Goal: Task Accomplishment & Management: Complete application form

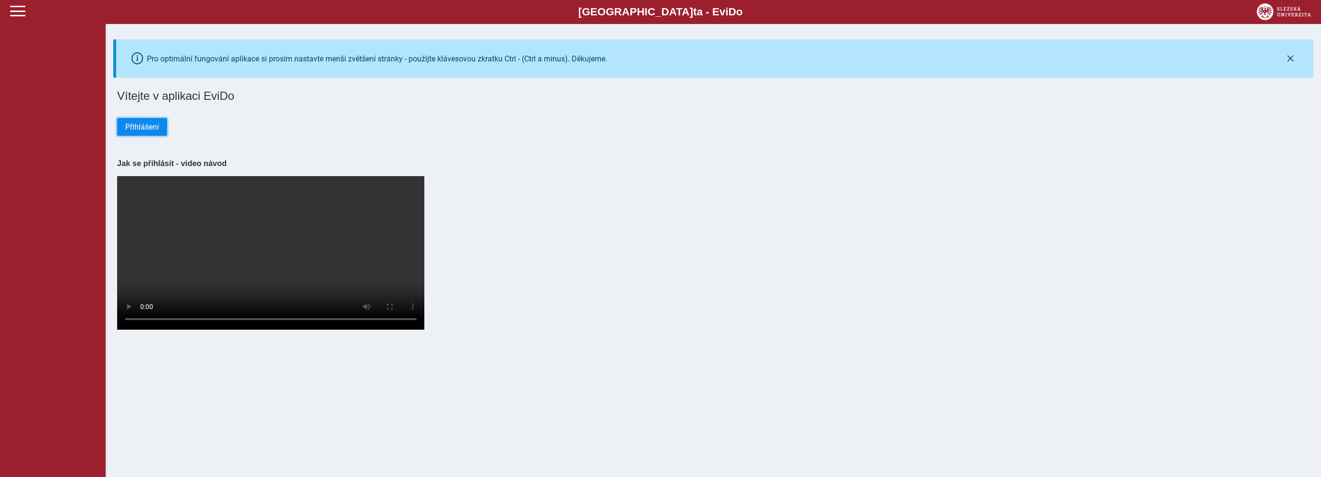
click at [130, 131] on span "Přihlášení" at bounding box center [142, 126] width 34 height 9
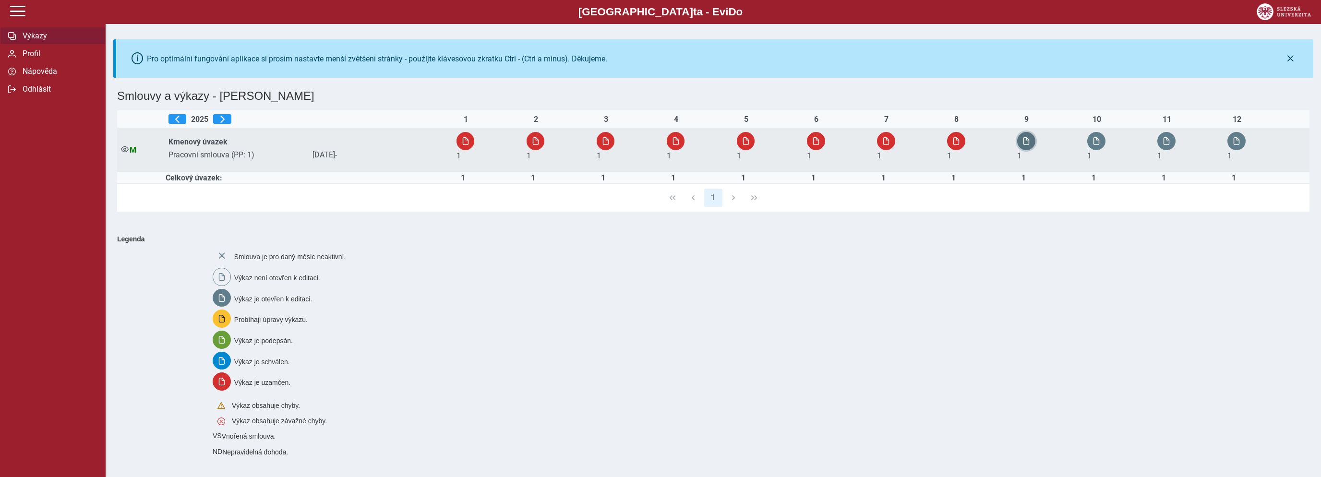
click at [1025, 136] on button "button" at bounding box center [1026, 141] width 18 height 18
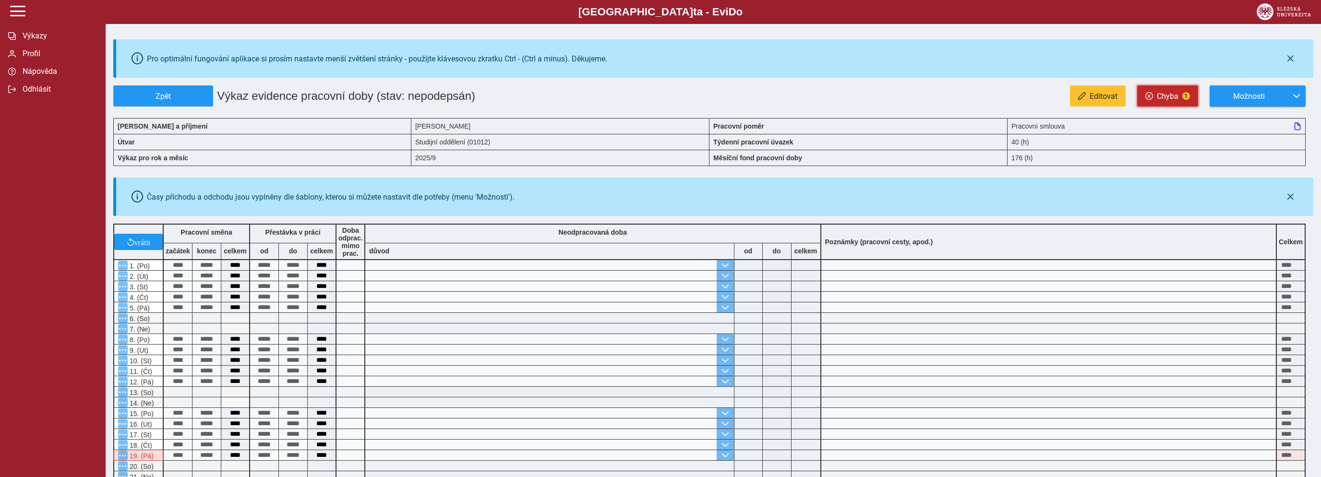
click at [1173, 96] on span "Chyba" at bounding box center [1168, 96] width 22 height 9
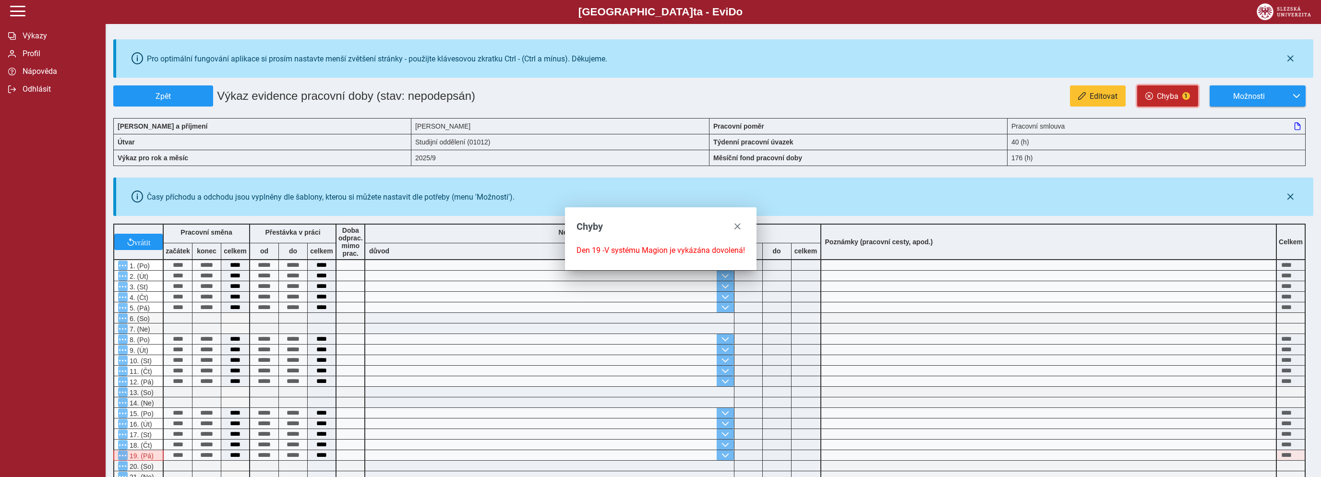
click at [1173, 96] on span "Chyba" at bounding box center [1168, 96] width 22 height 9
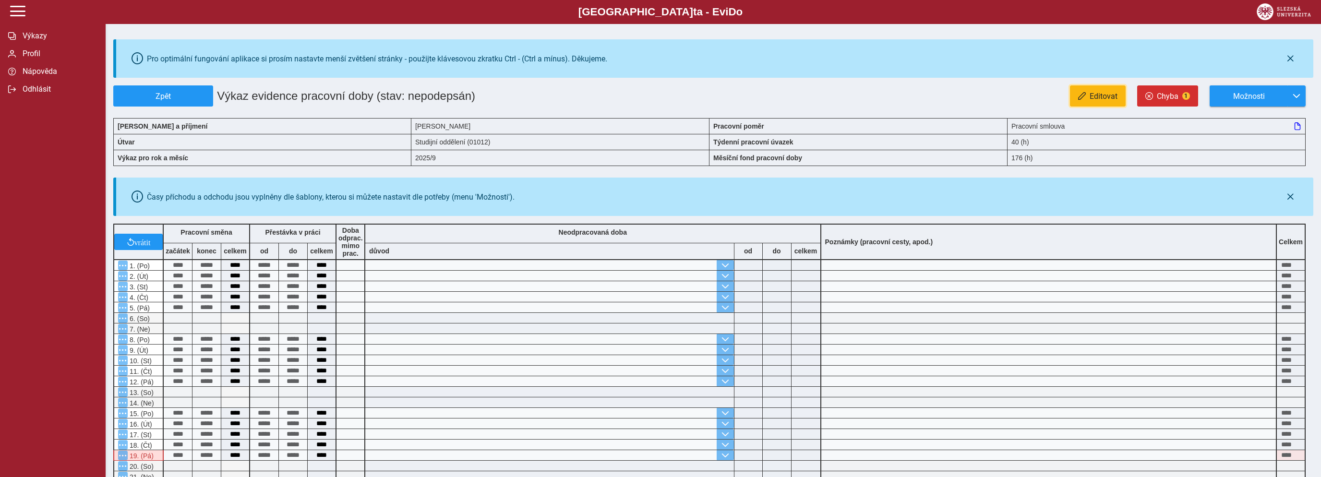
click at [1086, 95] on span "button" at bounding box center [1082, 96] width 8 height 8
type input "**********"
type input "****"
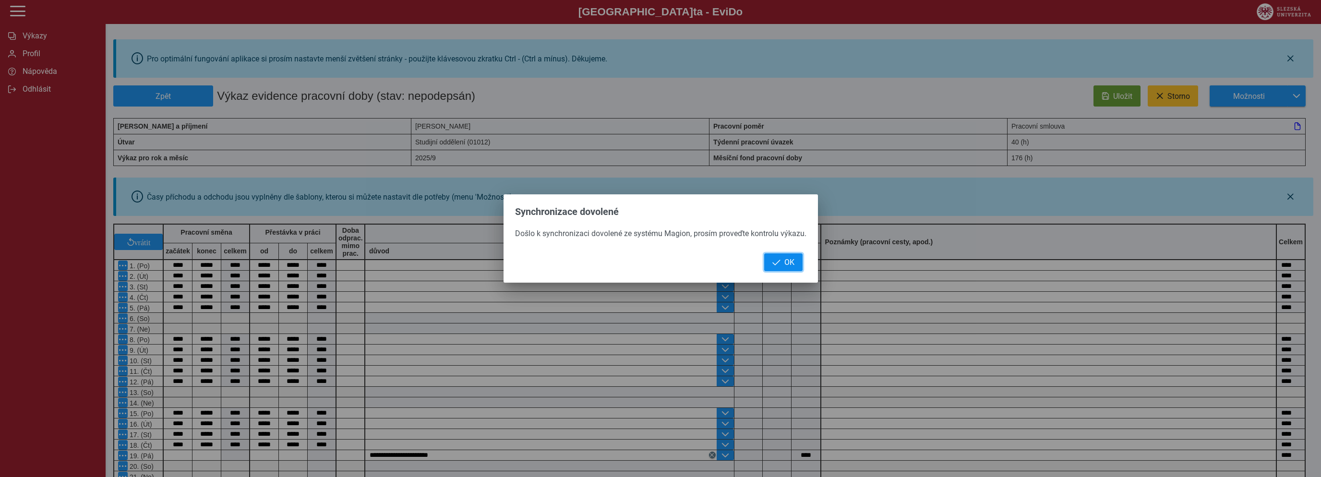
click at [795, 260] on button "OK" at bounding box center [783, 263] width 38 height 18
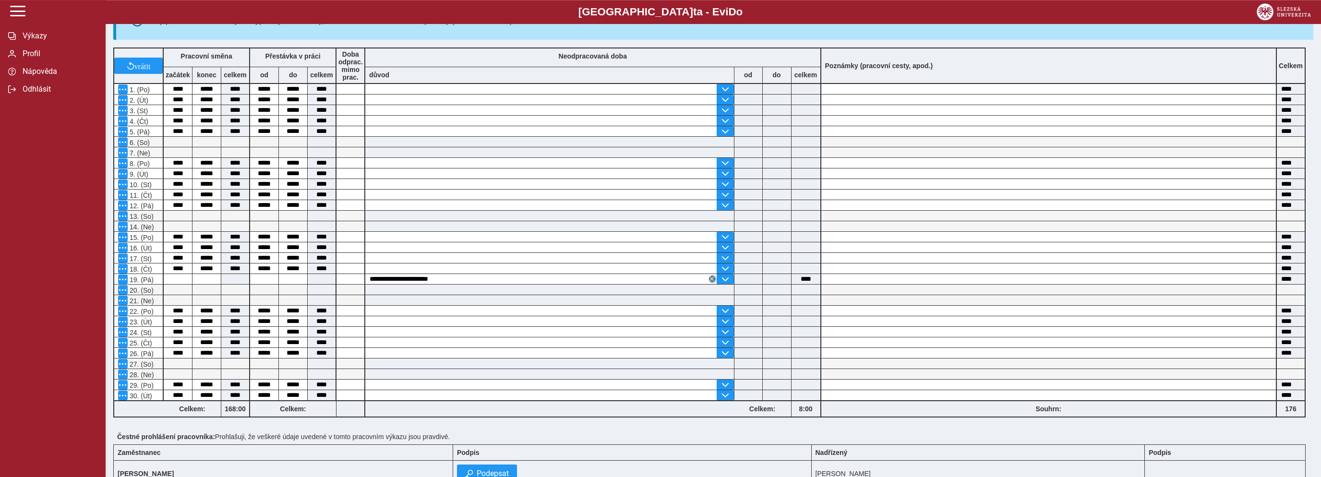
scroll to position [203, 0]
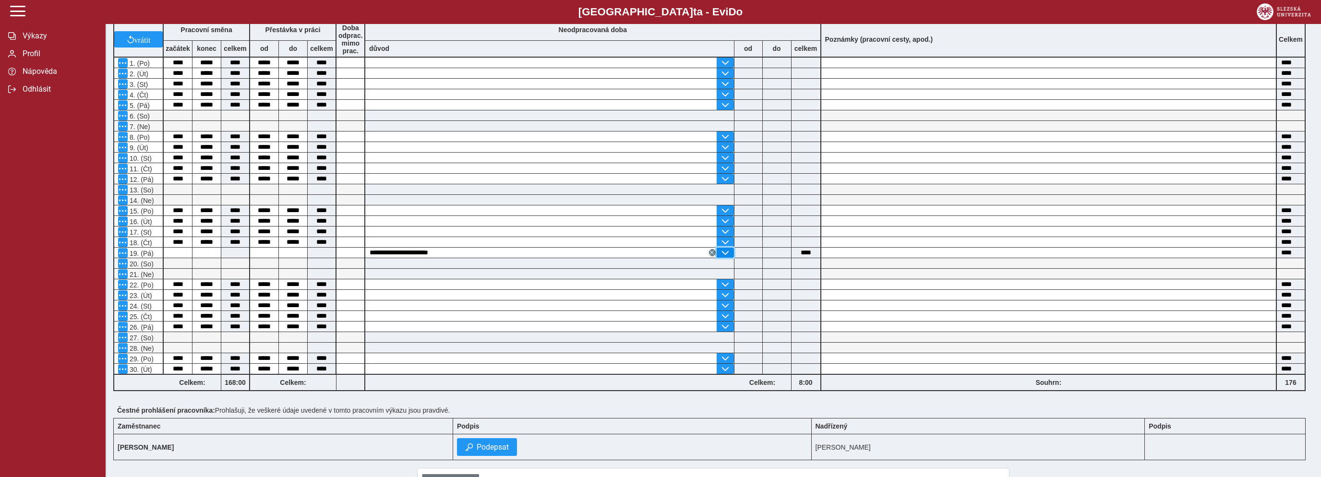
click at [725, 253] on span "button" at bounding box center [726, 253] width 8 height 8
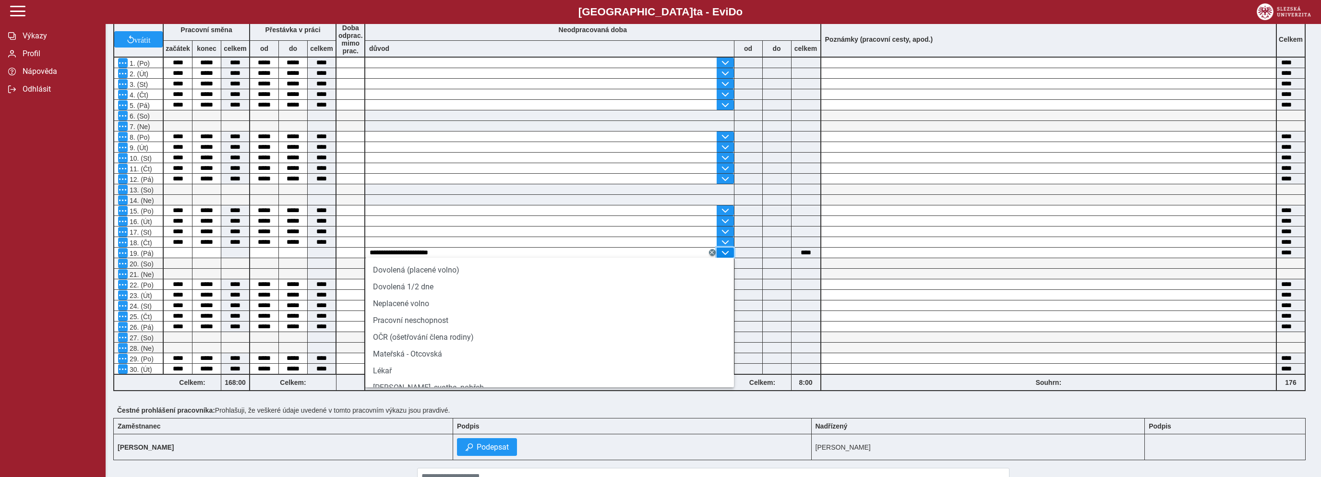
click at [725, 253] on span "button" at bounding box center [726, 253] width 8 height 8
click at [921, 284] on input at bounding box center [1049, 284] width 455 height 10
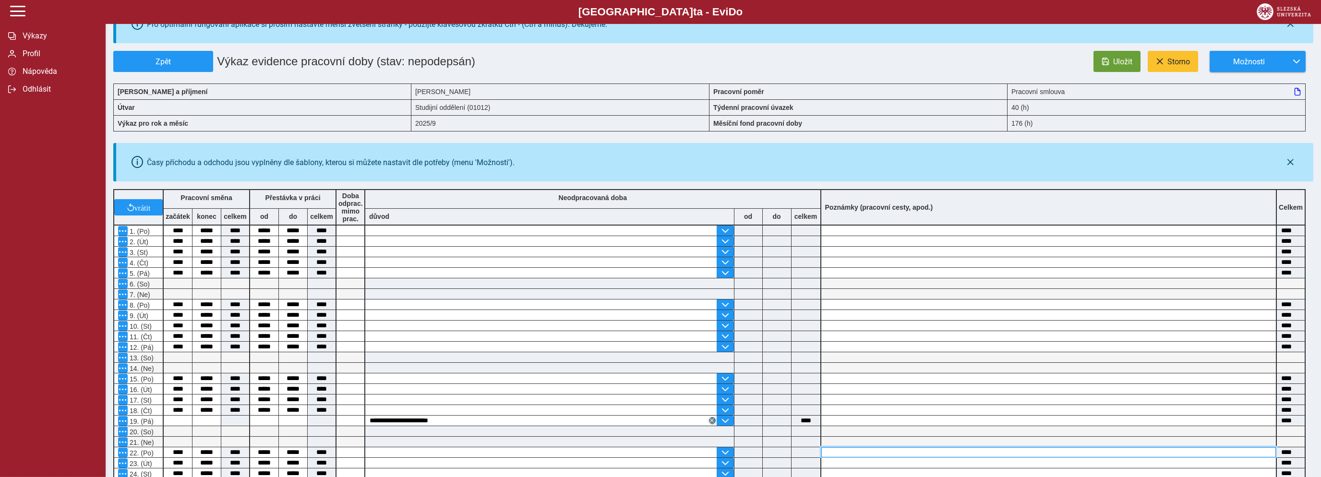
scroll to position [0, 0]
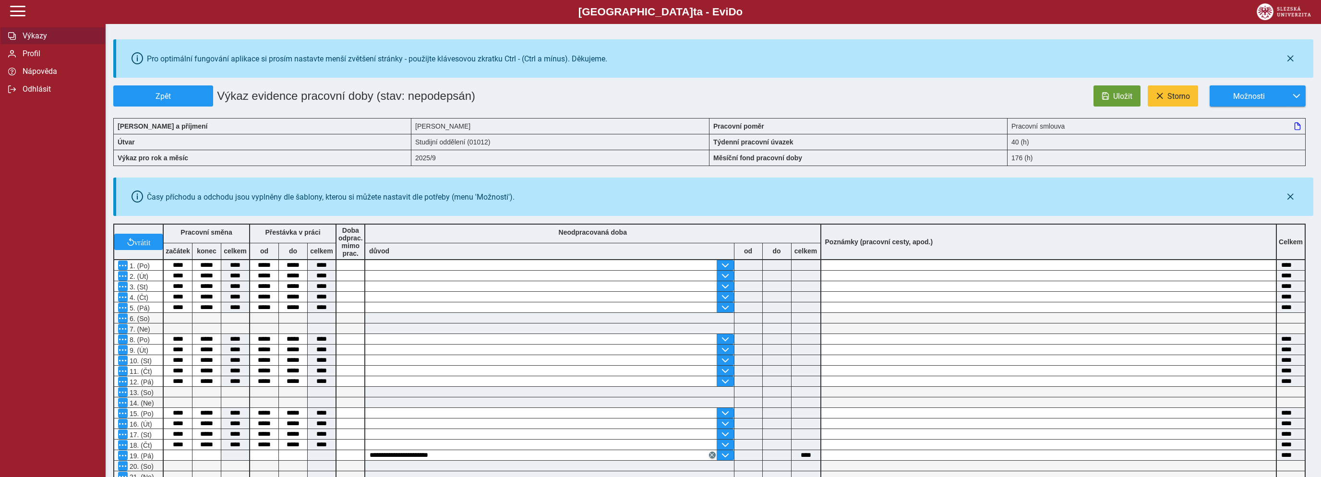
click at [40, 40] on span "Výkazy" at bounding box center [59, 35] width 78 height 9
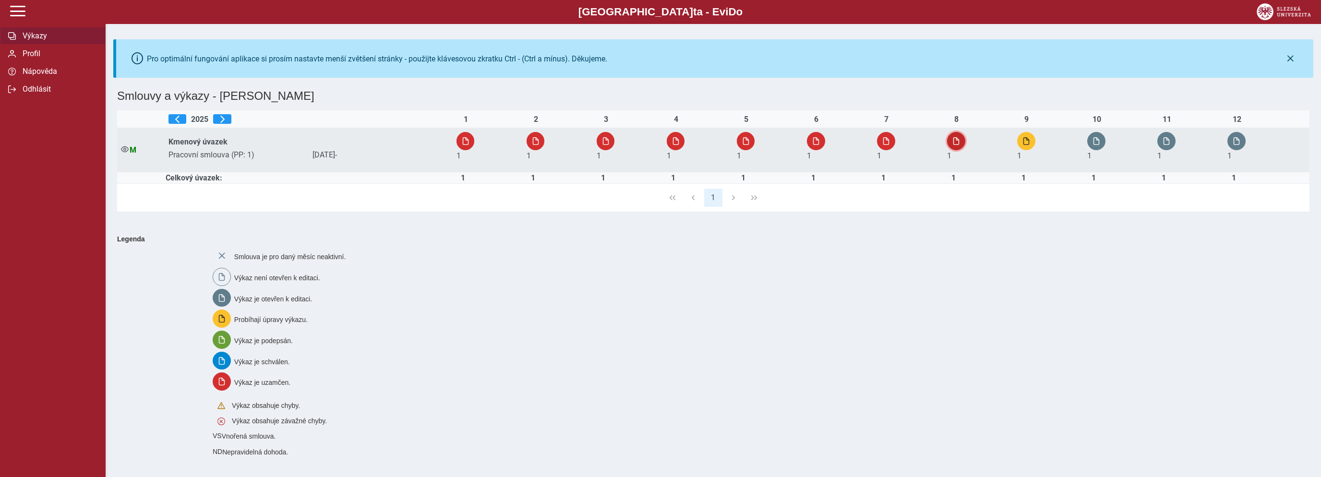
click at [957, 141] on span "button" at bounding box center [957, 141] width 8 height 8
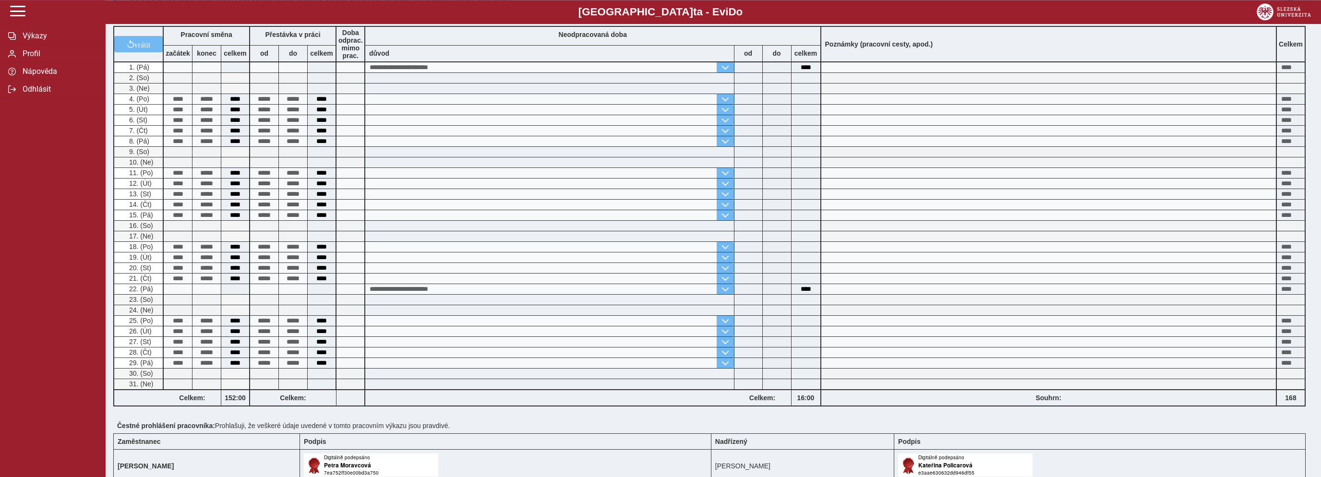
scroll to position [152, 0]
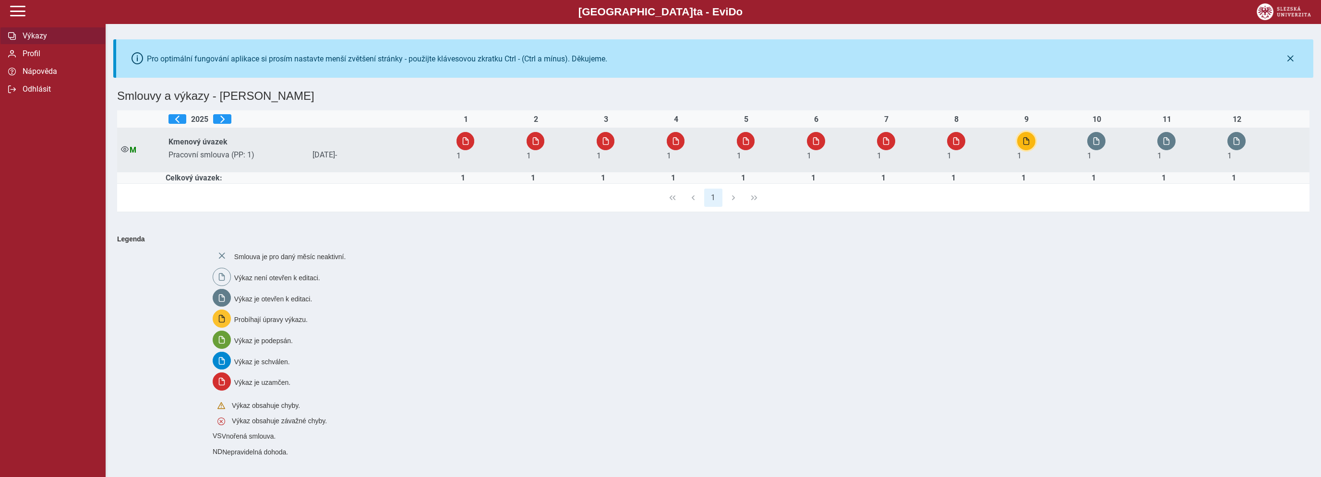
click at [1030, 139] on span "button" at bounding box center [1027, 141] width 8 height 8
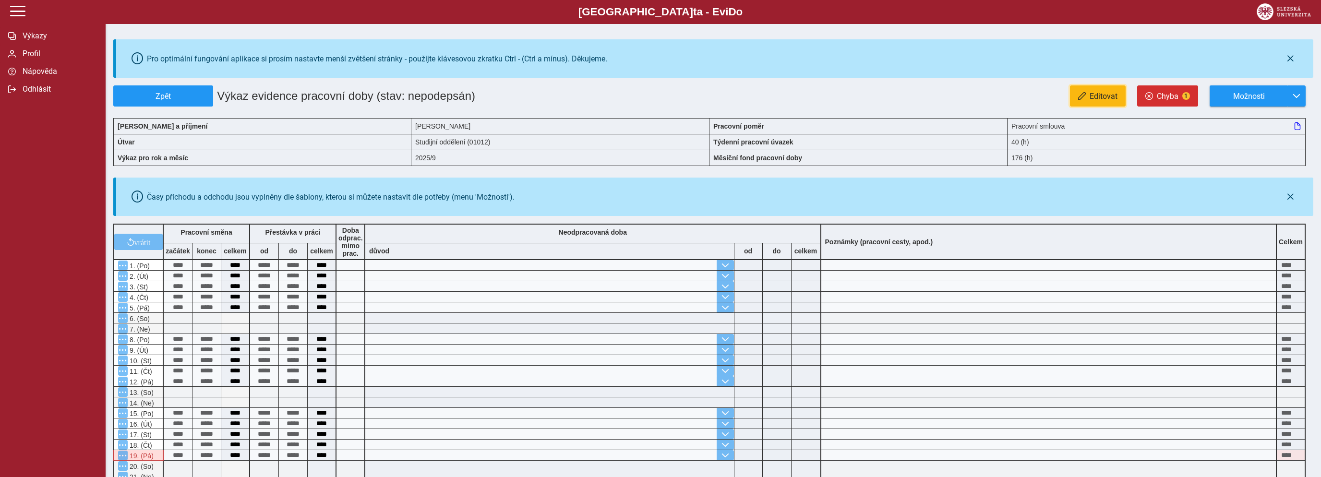
click at [1098, 101] on span "Editovat" at bounding box center [1104, 96] width 28 height 9
type input "**********"
type input "****"
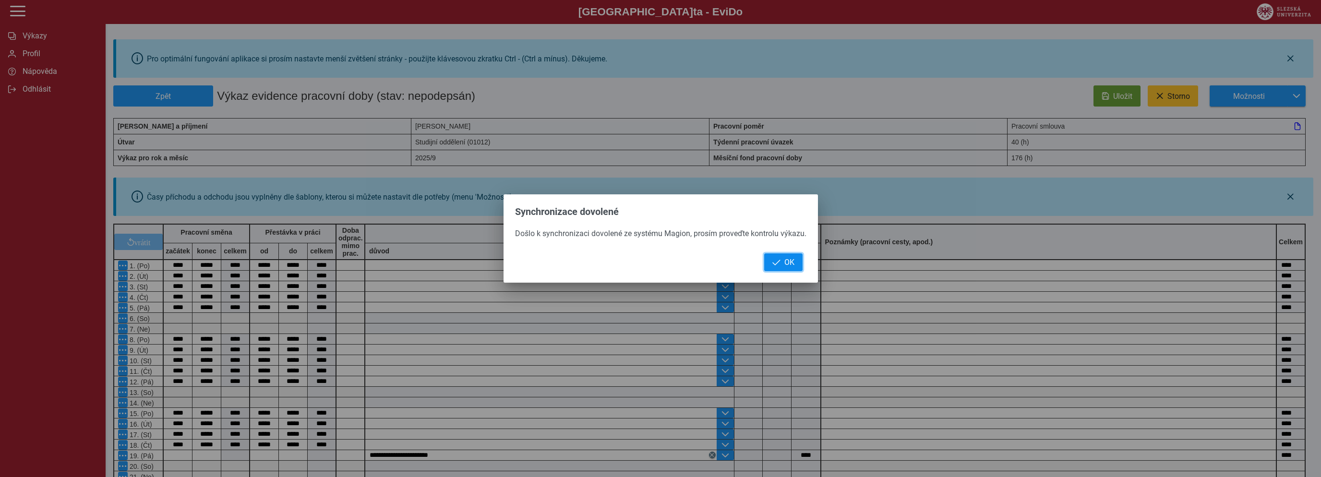
click at [786, 265] on span "OK" at bounding box center [790, 262] width 10 height 9
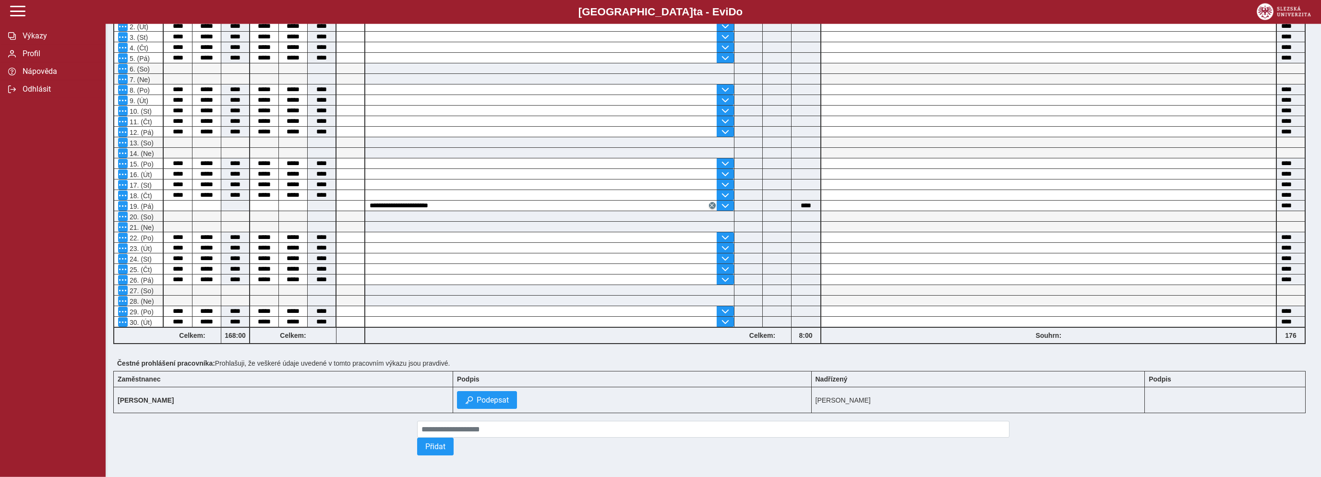
scroll to position [254, 0]
click at [479, 397] on span "Podepsat" at bounding box center [493, 398] width 32 height 9
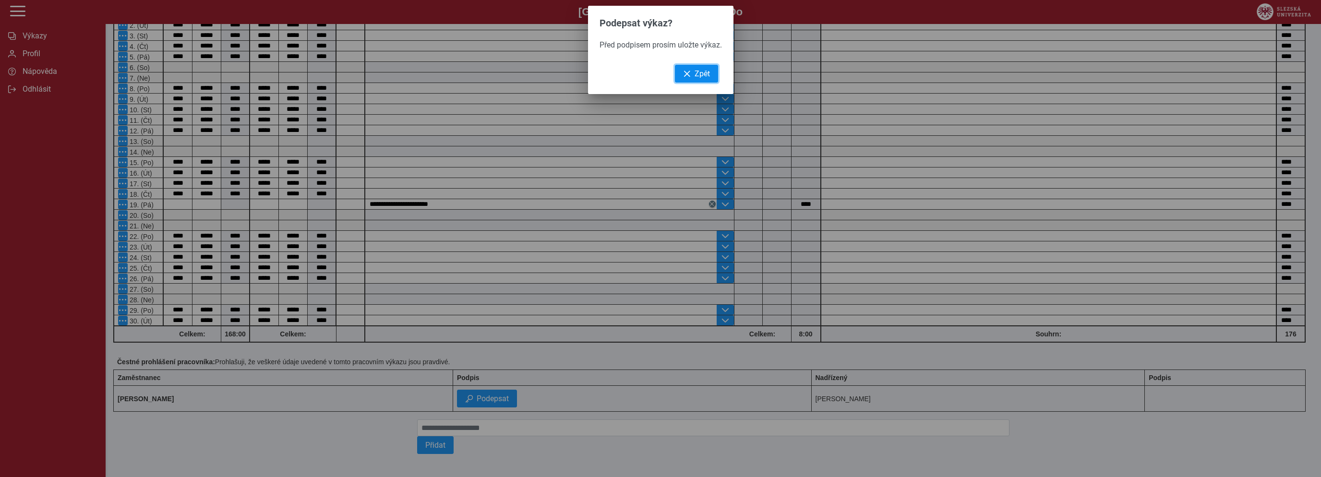
click at [700, 75] on span "Zpět" at bounding box center [702, 73] width 15 height 9
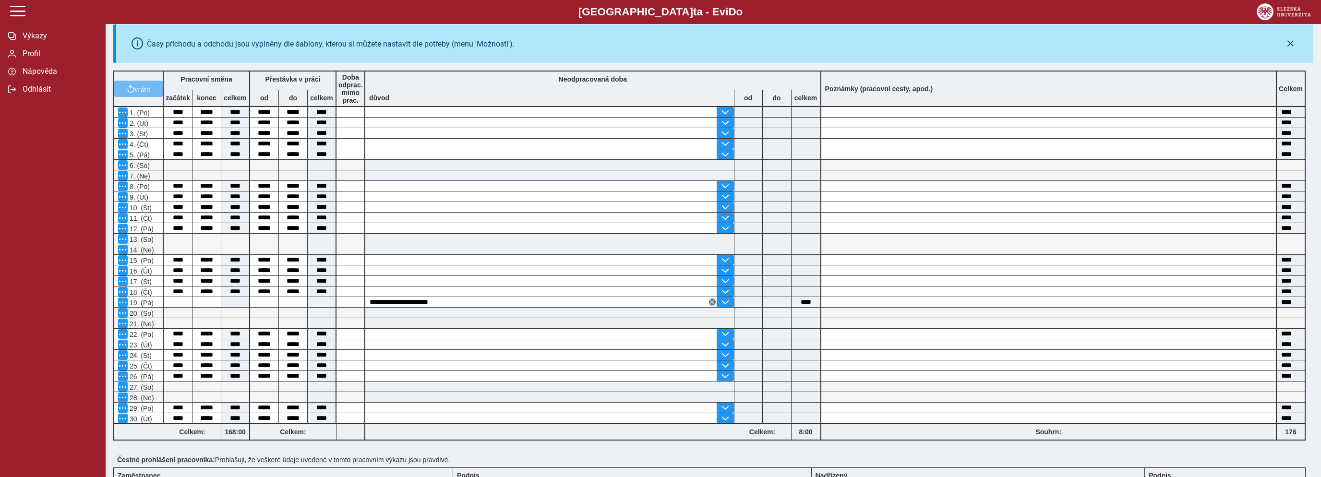
scroll to position [1, 0]
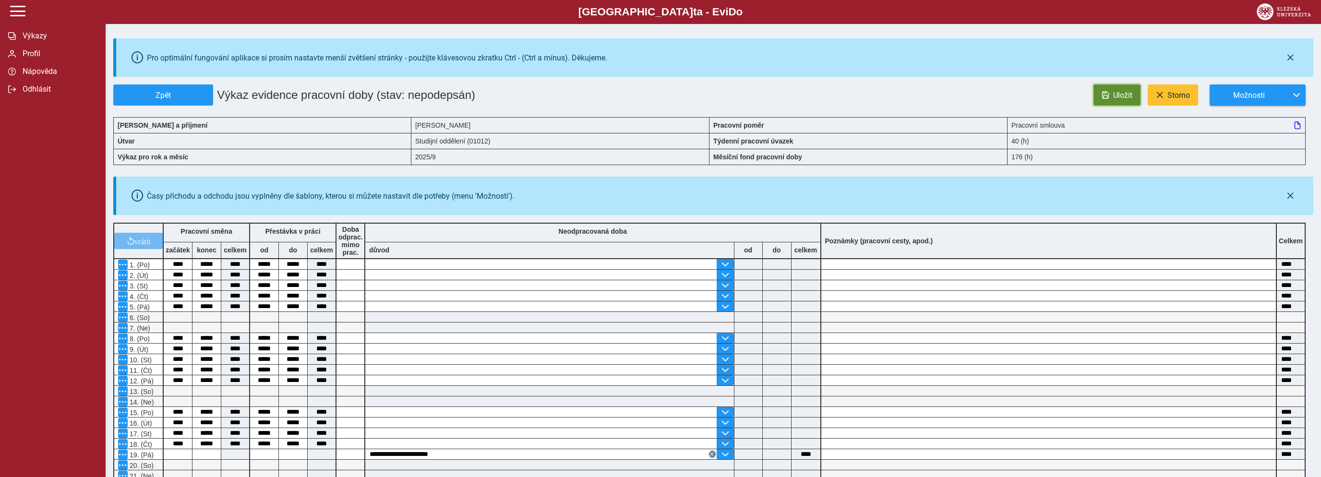
click at [1125, 95] on span "Uložit" at bounding box center [1122, 95] width 19 height 9
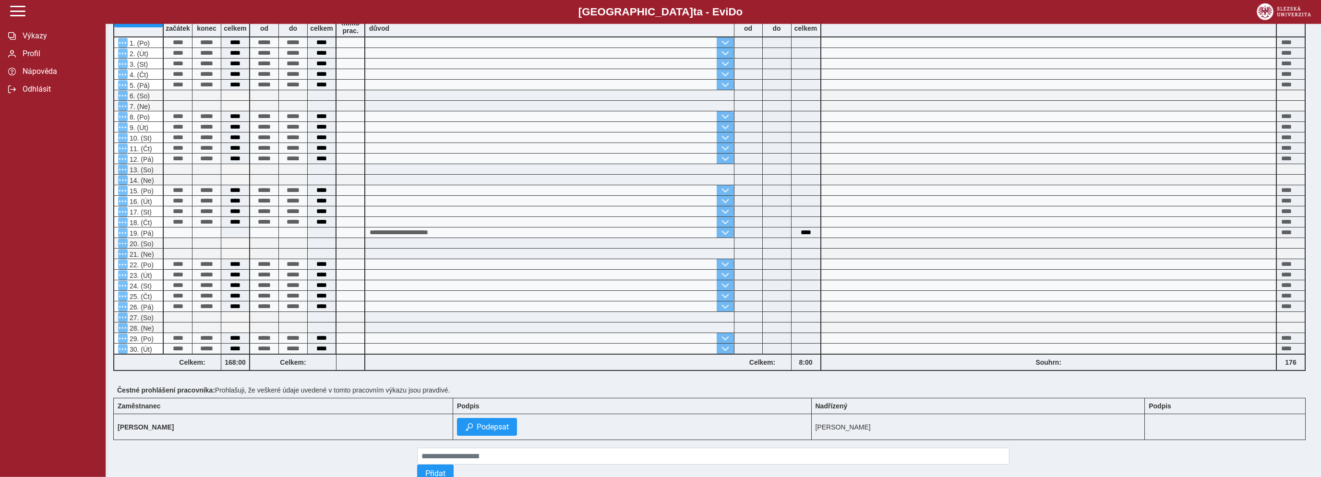
scroll to position [254, 0]
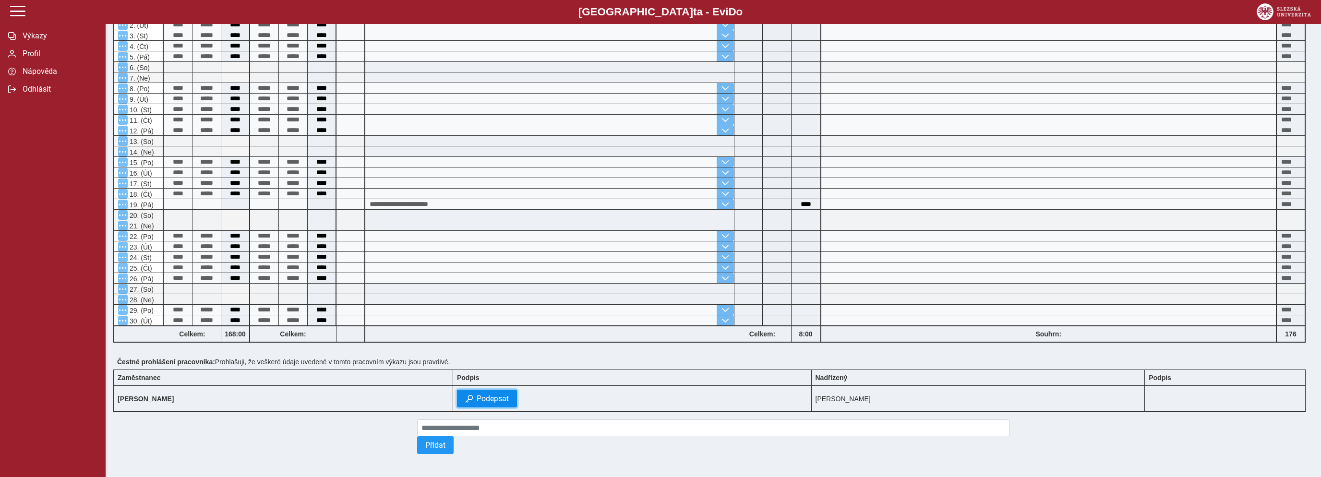
click at [477, 397] on span "Podepsat" at bounding box center [493, 398] width 32 height 9
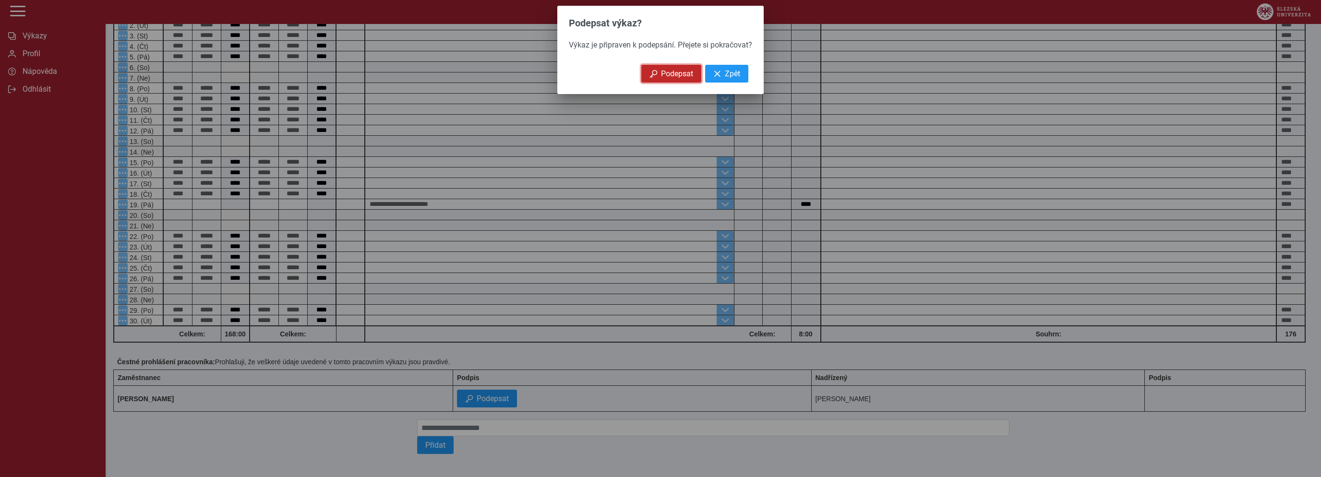
click at [673, 78] on span "Podepsat" at bounding box center [677, 73] width 32 height 9
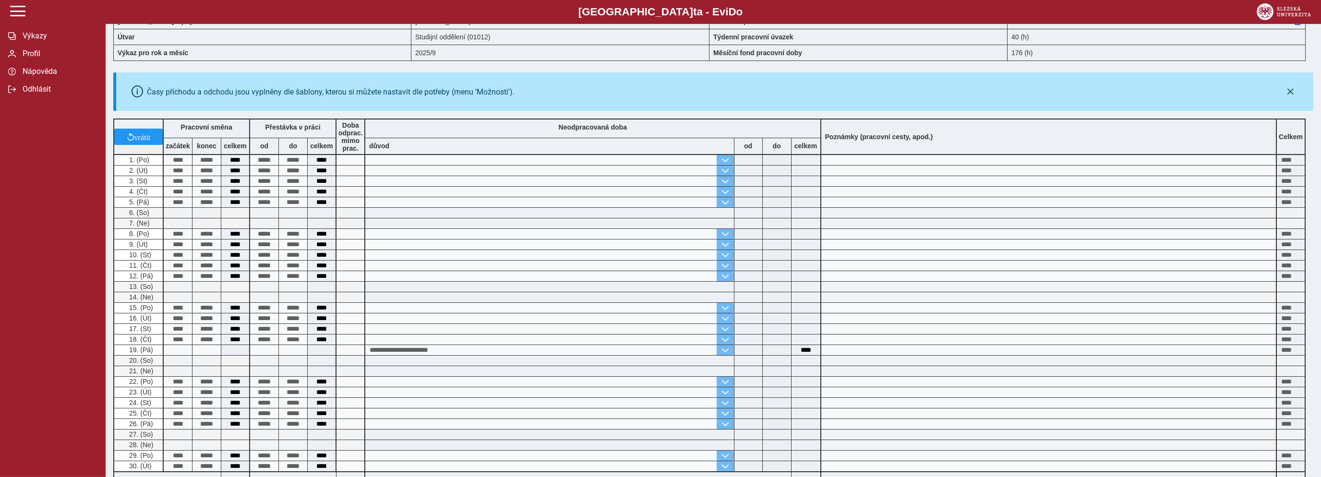
scroll to position [86, 0]
